Goal: Task Accomplishment & Management: Complete application form

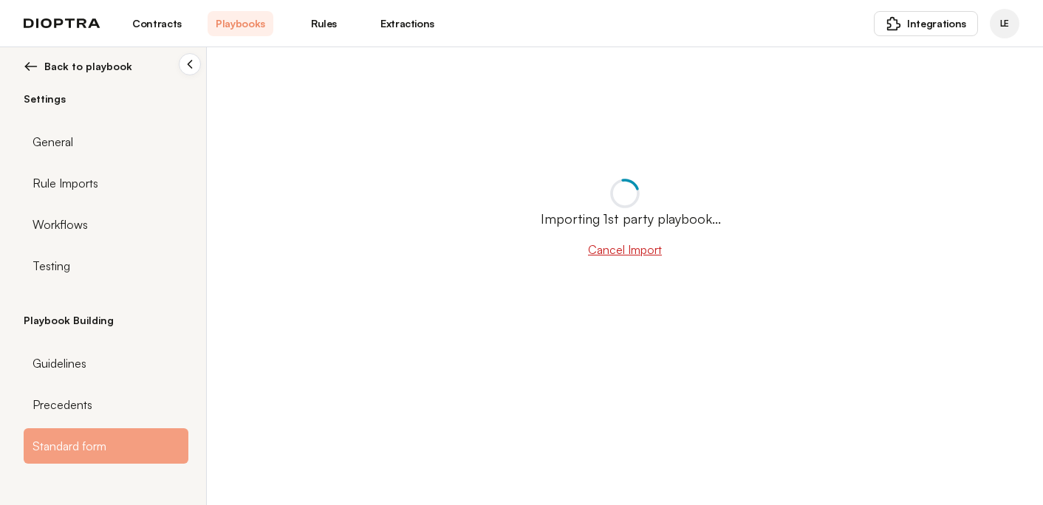
click at [600, 249] on button "Cancel Import" at bounding box center [625, 250] width 74 height 18
click at [599, 249] on button "Cancel Import" at bounding box center [625, 250] width 74 height 18
click at [107, 65] on span "Back to playbook" at bounding box center [88, 66] width 88 height 15
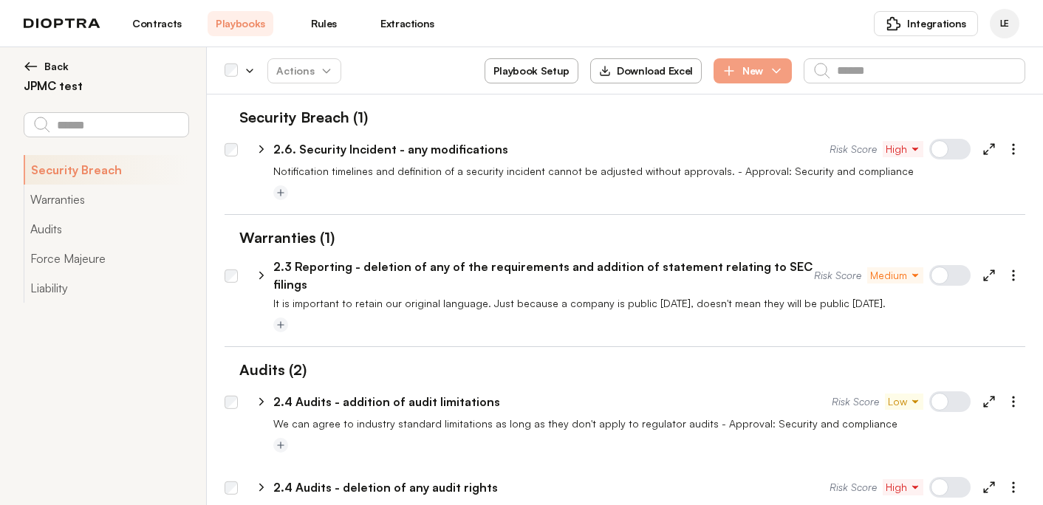
click at [150, 13] on link "Contracts" at bounding box center [157, 23] width 66 height 25
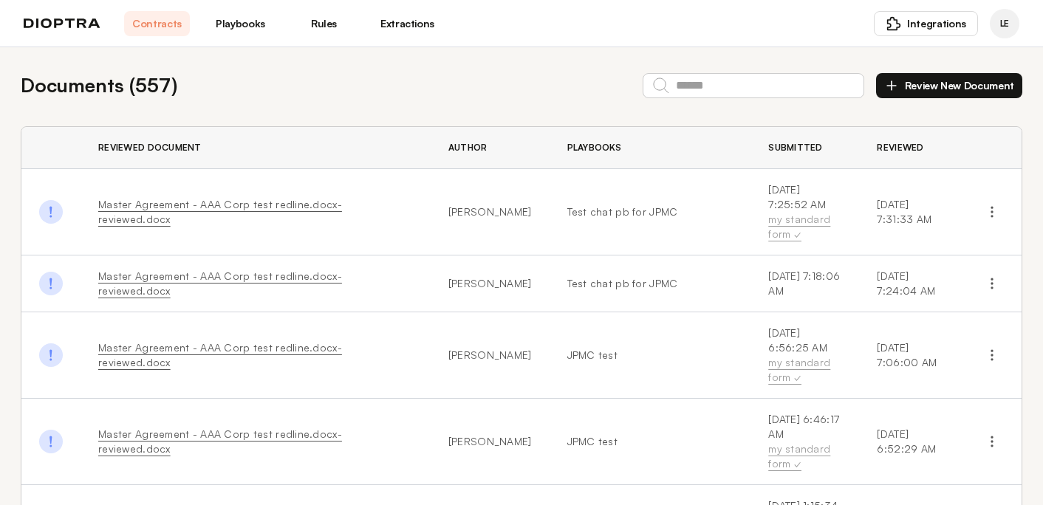
click at [249, 20] on link "Playbooks" at bounding box center [241, 23] width 66 height 25
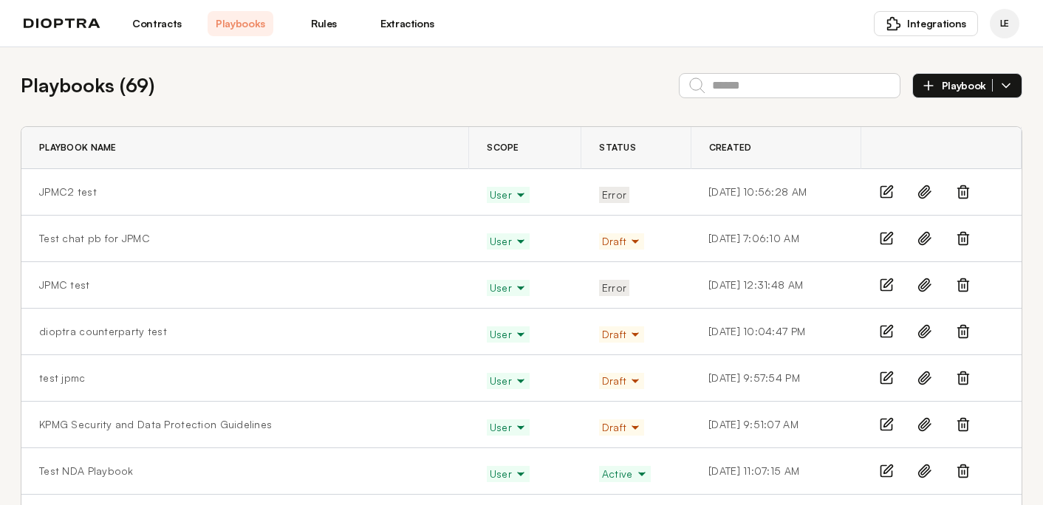
click at [950, 89] on span "Playbook" at bounding box center [967, 85] width 51 height 13
click at [954, 114] on li "Manually" at bounding box center [967, 120] width 109 height 30
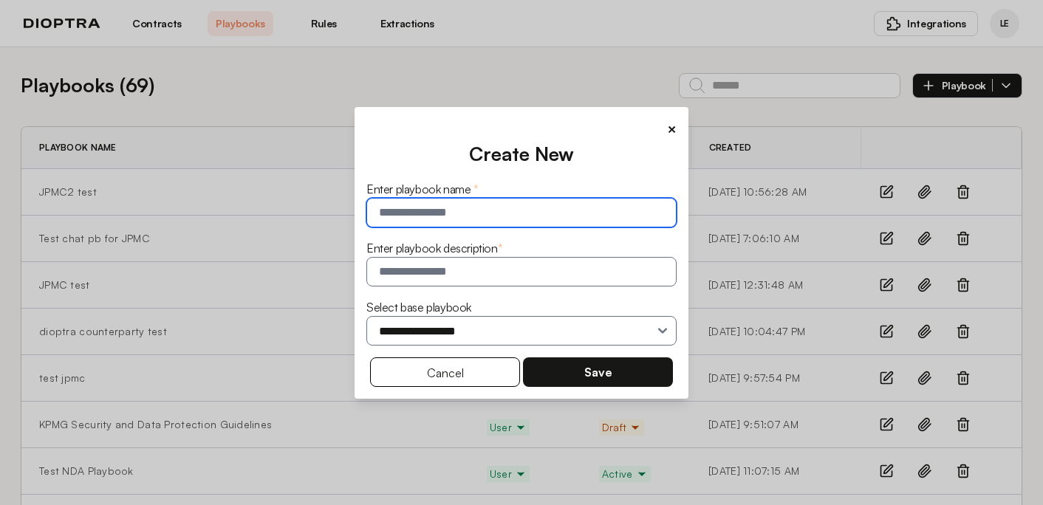
click at [459, 216] on input "text" at bounding box center [521, 213] width 310 height 30
type input "**********"
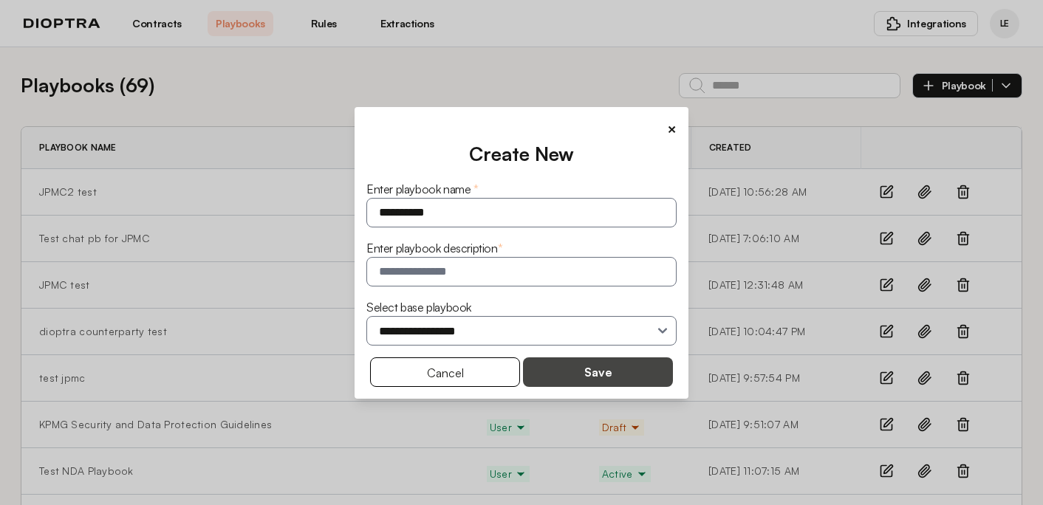
click at [559, 372] on button "Save" at bounding box center [598, 372] width 150 height 30
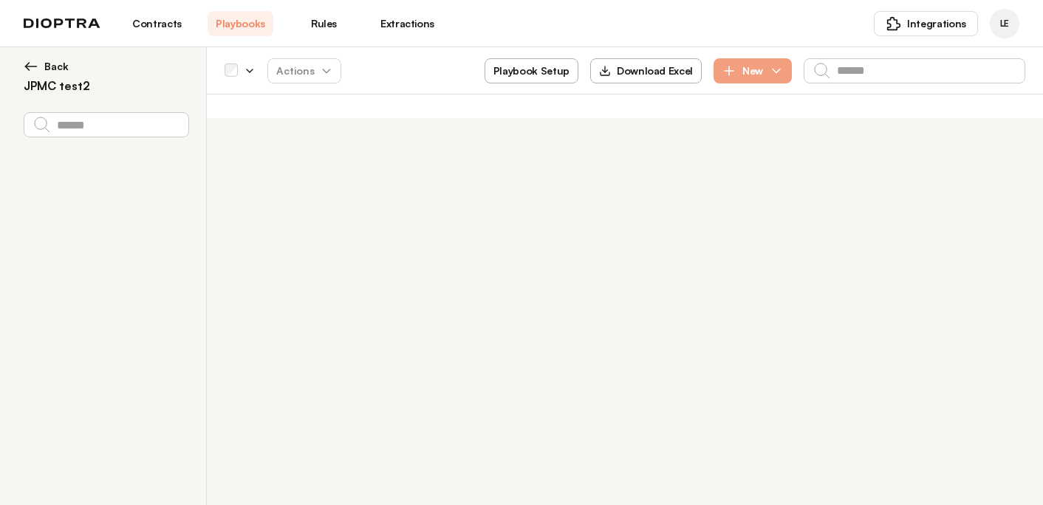
click at [521, 77] on button "Playbook Setup" at bounding box center [531, 70] width 94 height 25
select select "******"
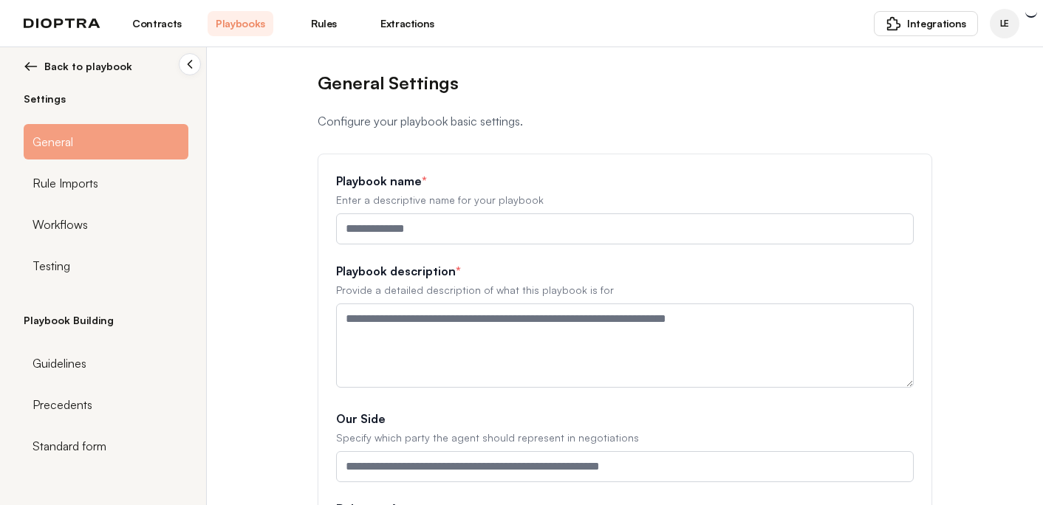
type input "**********"
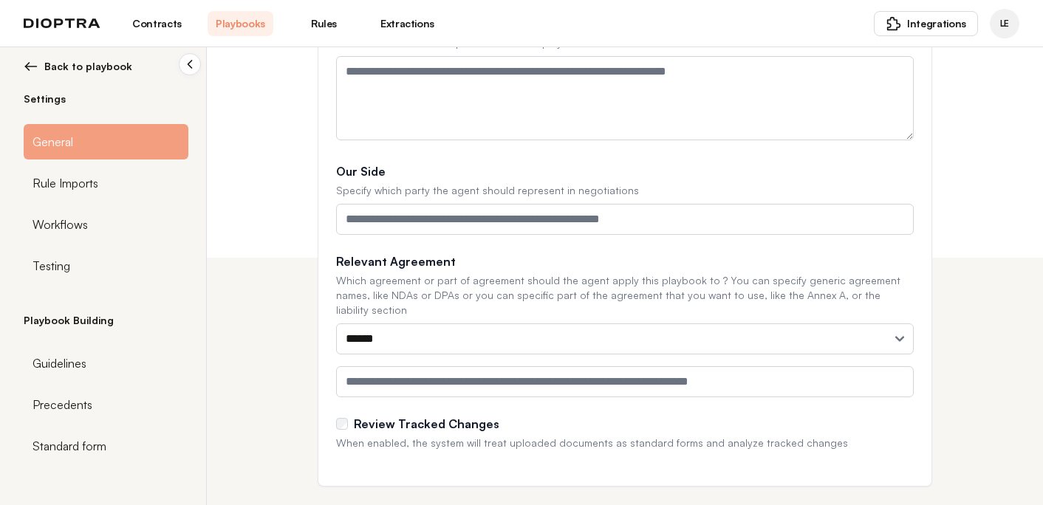
scroll to position [256, 0]
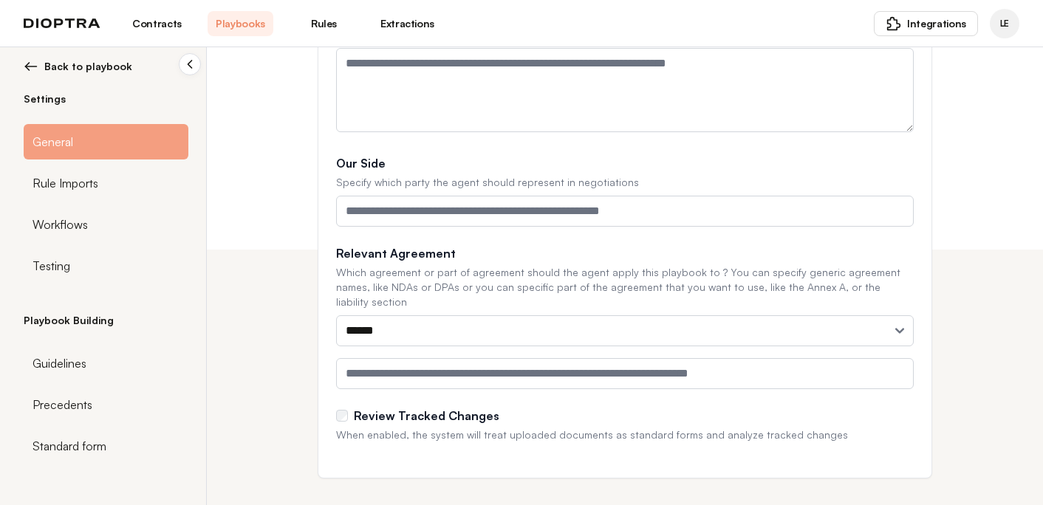
click at [336, 407] on div "Review Tracked Changes" at bounding box center [625, 416] width 578 height 18
click at [346, 408] on div "Review Tracked Changes" at bounding box center [625, 416] width 578 height 18
click at [113, 437] on div "Standard form" at bounding box center [106, 445] width 165 height 35
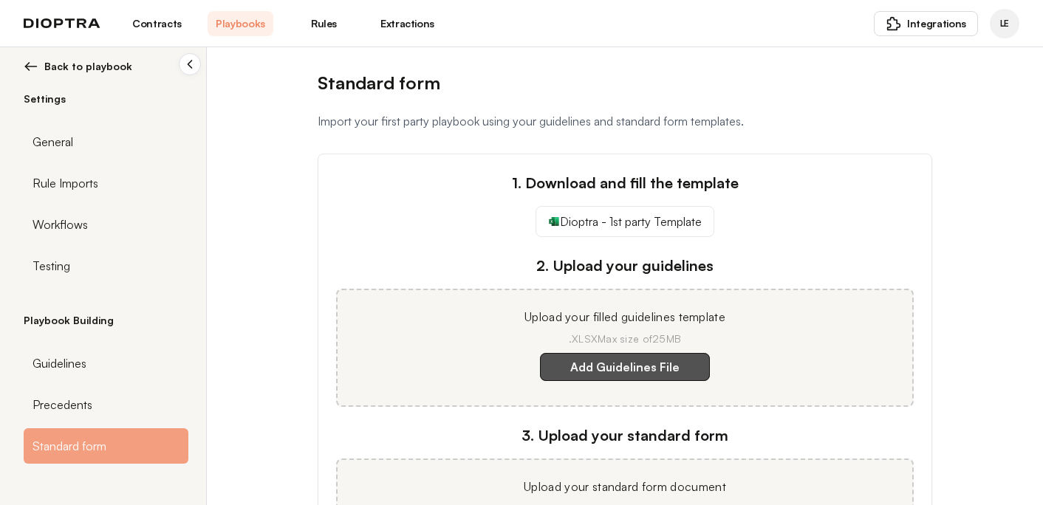
click at [637, 365] on label "Add Guidelines File" at bounding box center [625, 367] width 170 height 28
click at [0, 0] on template "Add Guidelines File" at bounding box center [0, 0] width 0 height 0
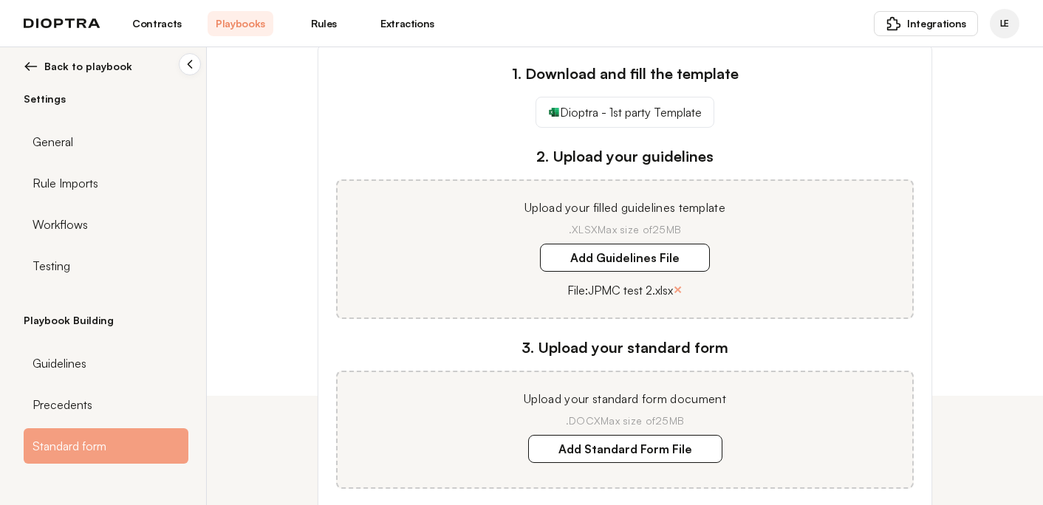
scroll to position [220, 0]
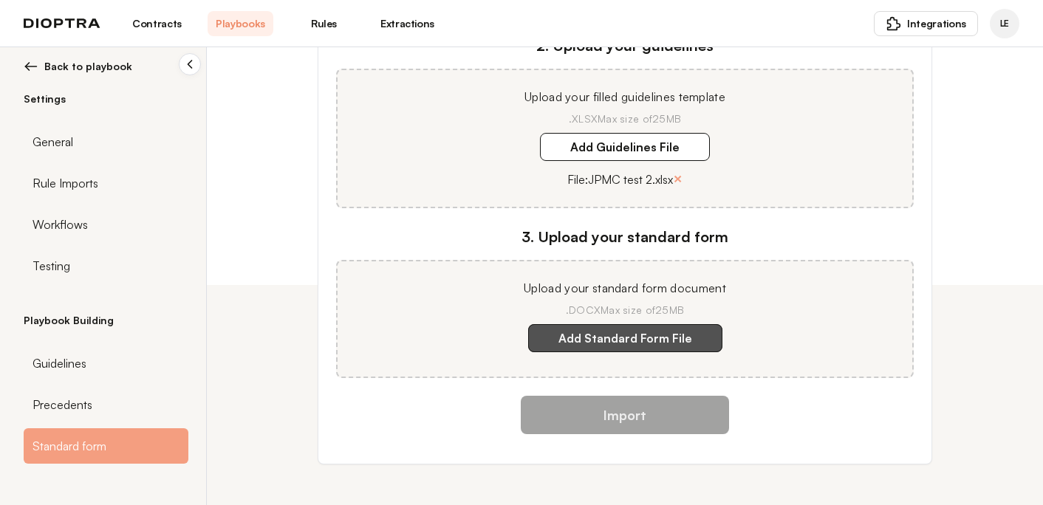
click at [640, 340] on label "Add Standard Form File" at bounding box center [625, 338] width 194 height 28
click at [0, 0] on document "Add Standard Form File" at bounding box center [0, 0] width 0 height 0
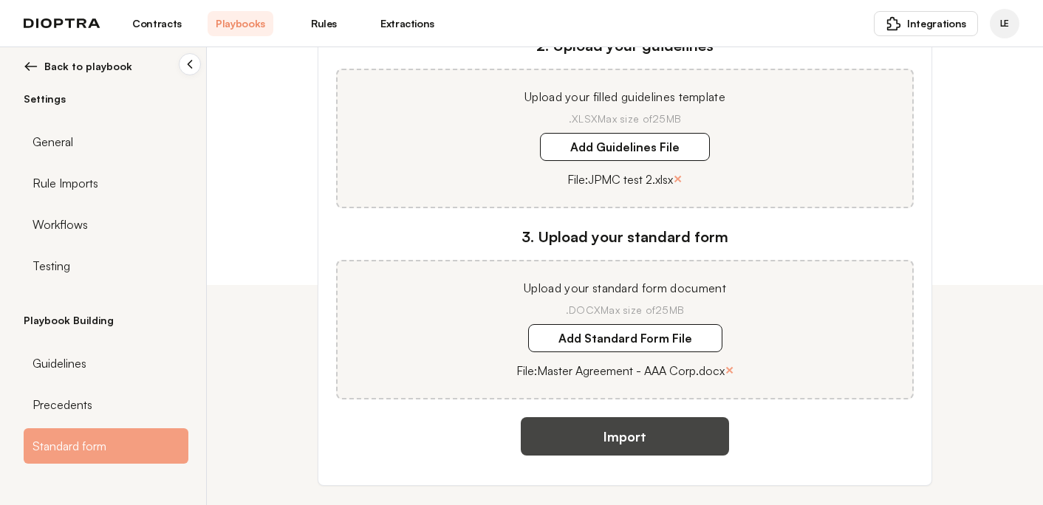
click at [637, 440] on button "Import" at bounding box center [625, 436] width 208 height 38
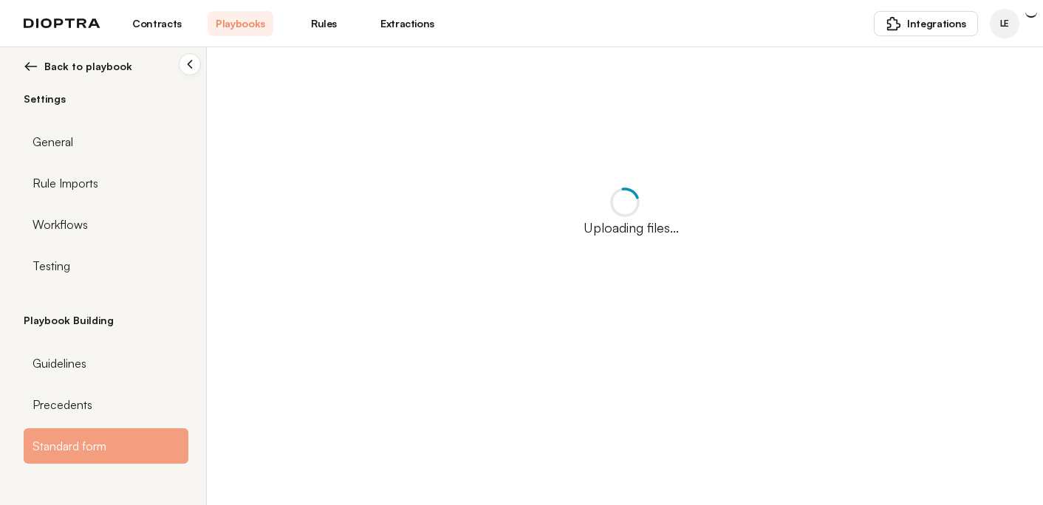
scroll to position [0, 0]
click at [70, 63] on span "Back to playbook" at bounding box center [88, 66] width 88 height 15
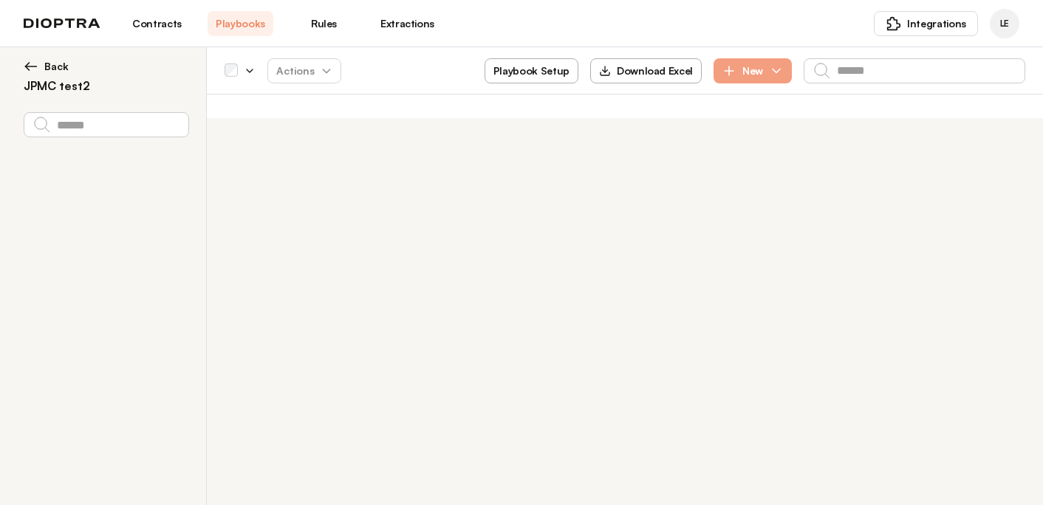
click at [165, 22] on link "Contracts" at bounding box center [157, 23] width 66 height 25
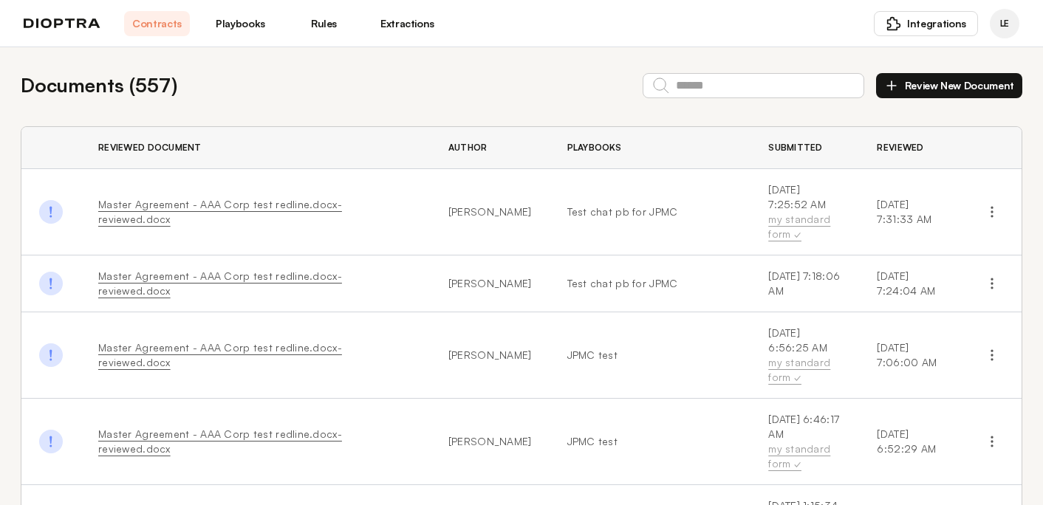
click at [233, 22] on link "Playbooks" at bounding box center [241, 23] width 66 height 25
